Goal: Check status: Check status

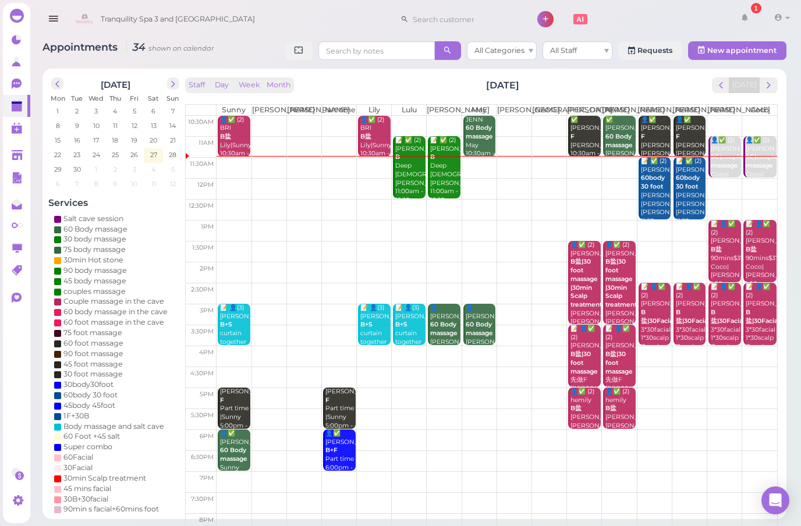
click at [771, 89] on span "next" at bounding box center [768, 85] width 11 height 11
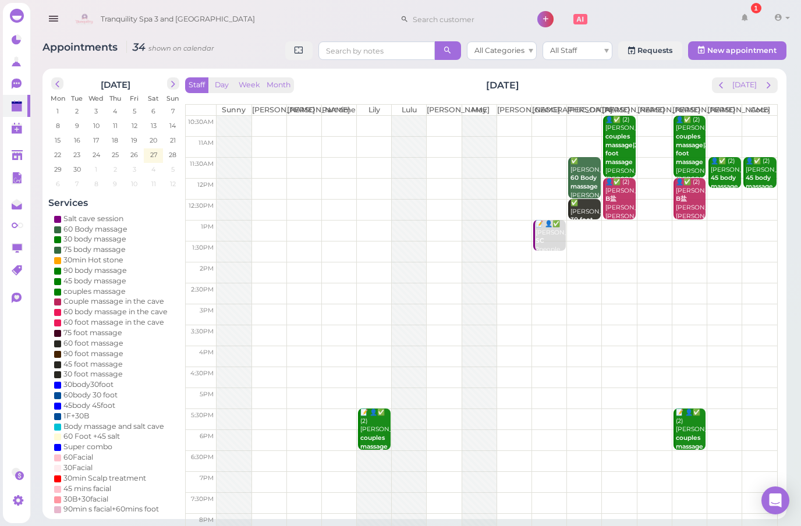
click at [726, 87] on span "prev" at bounding box center [721, 85] width 11 height 11
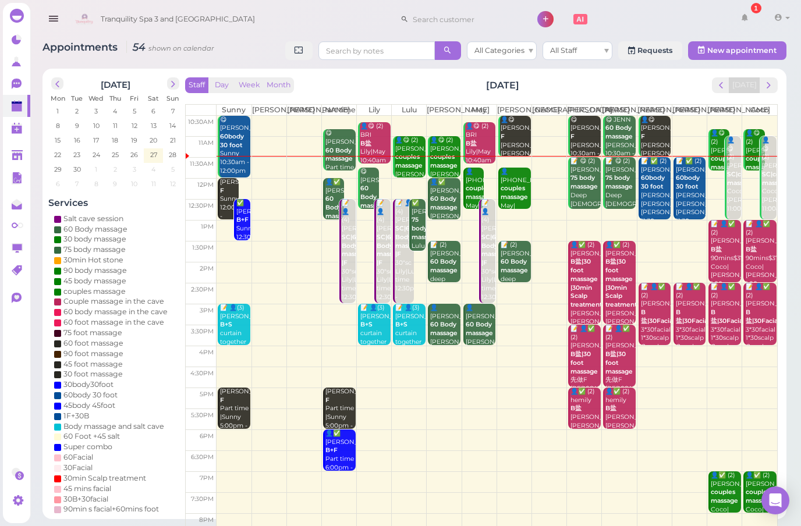
click at [771, 86] on span "next" at bounding box center [768, 85] width 11 height 11
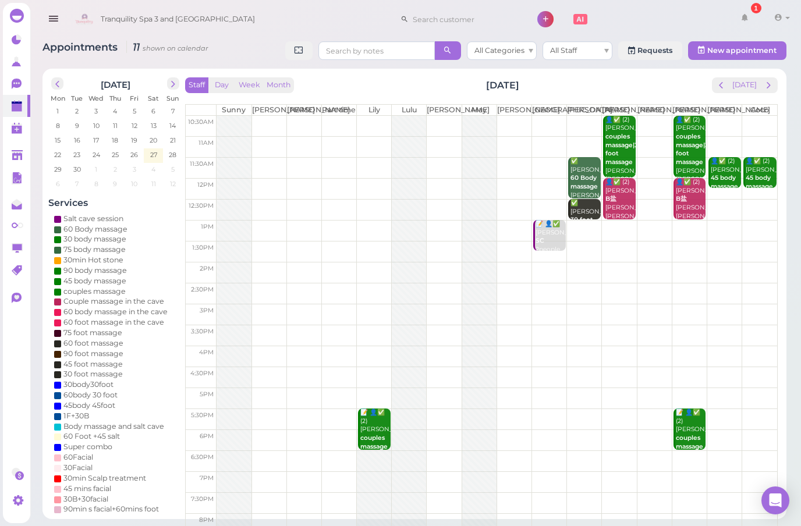
click at [772, 90] on span "next" at bounding box center [768, 85] width 11 height 11
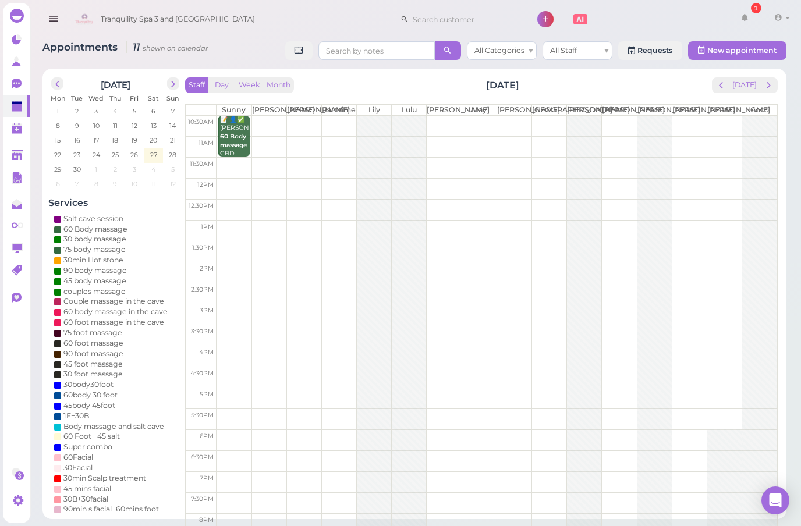
click at [723, 91] on button "prev" at bounding box center [721, 85] width 18 height 16
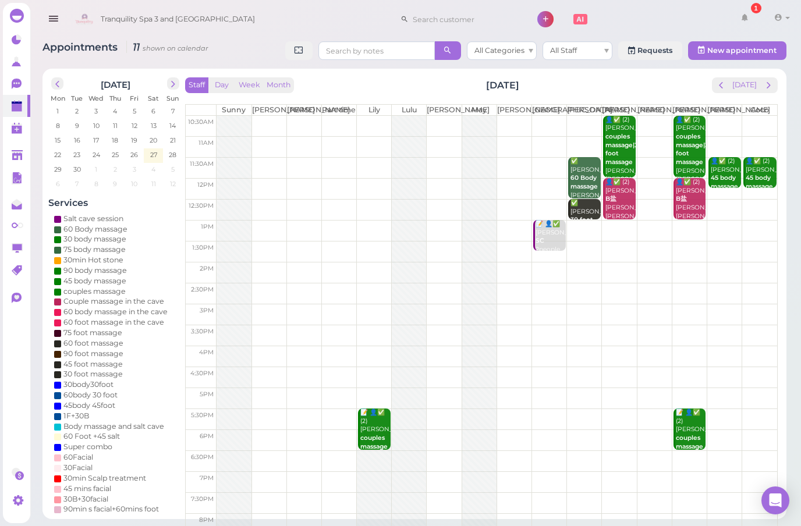
click at [747, 88] on button "[DATE]" at bounding box center [744, 85] width 31 height 16
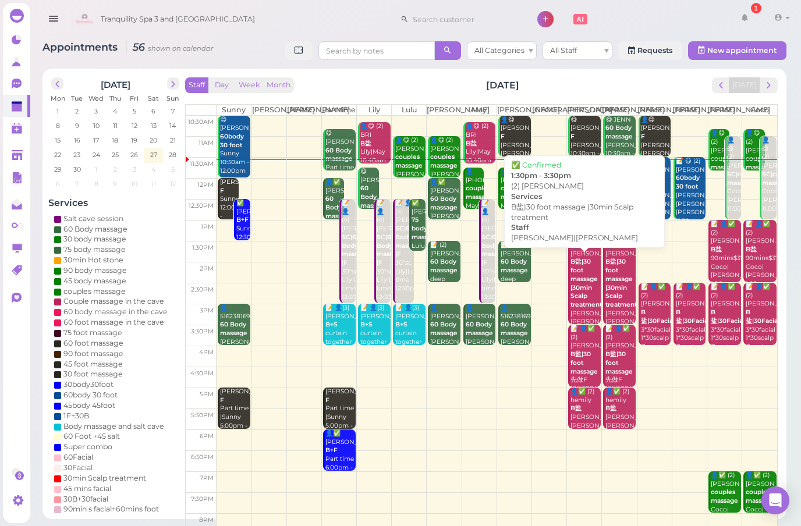
click at [578, 299] on b "B盐|30 foot massage |30min Scalp treatment" at bounding box center [586, 283] width 31 height 50
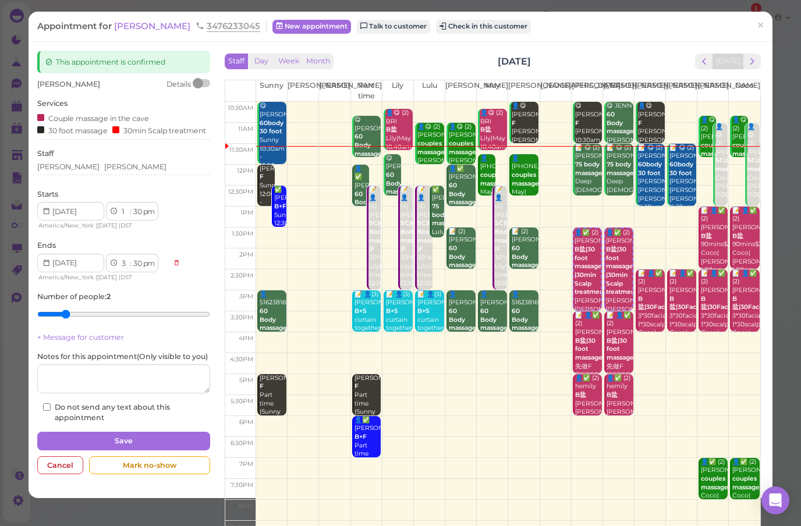
click at [760, 27] on span "×" at bounding box center [761, 25] width 8 height 16
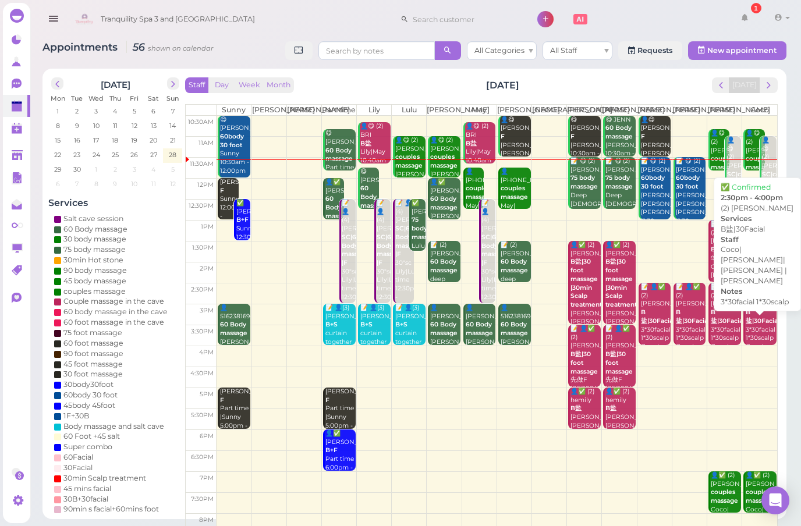
click at [749, 327] on div "📝 👤✅ (2) [PERSON_NAME]盐|30Facial 3*30facial 1*30scalp Coco|[PERSON_NAME]|[PERSO…" at bounding box center [760, 343] width 31 height 120
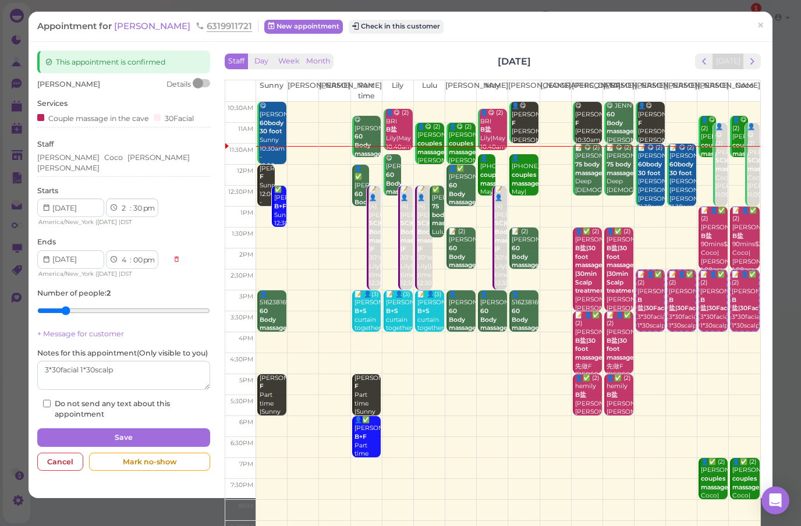
click at [766, 27] on link "×" at bounding box center [761, 25] width 22 height 27
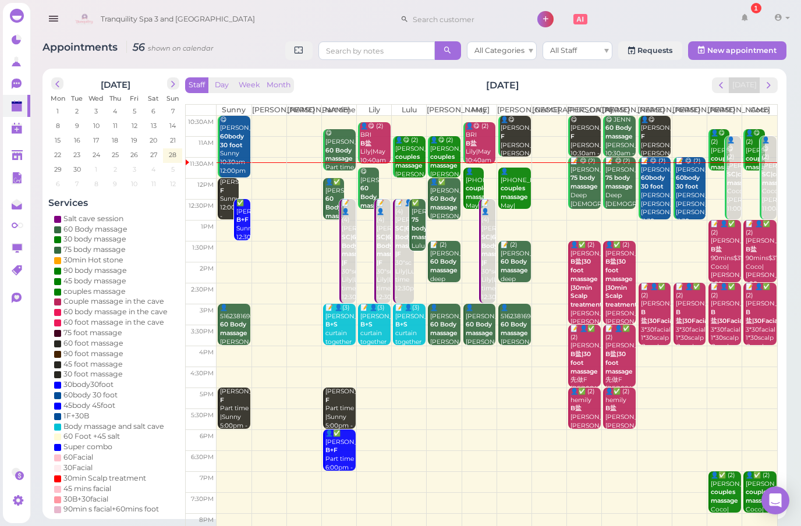
click at [769, 88] on span "next" at bounding box center [768, 85] width 11 height 11
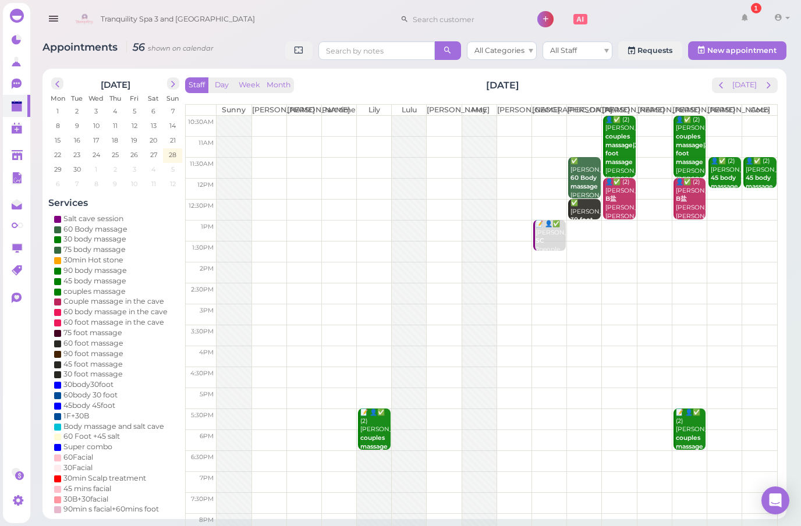
click at [723, 85] on span "prev" at bounding box center [721, 85] width 11 height 11
